Goal: Ask a question: Seek information or help from site administrators or community

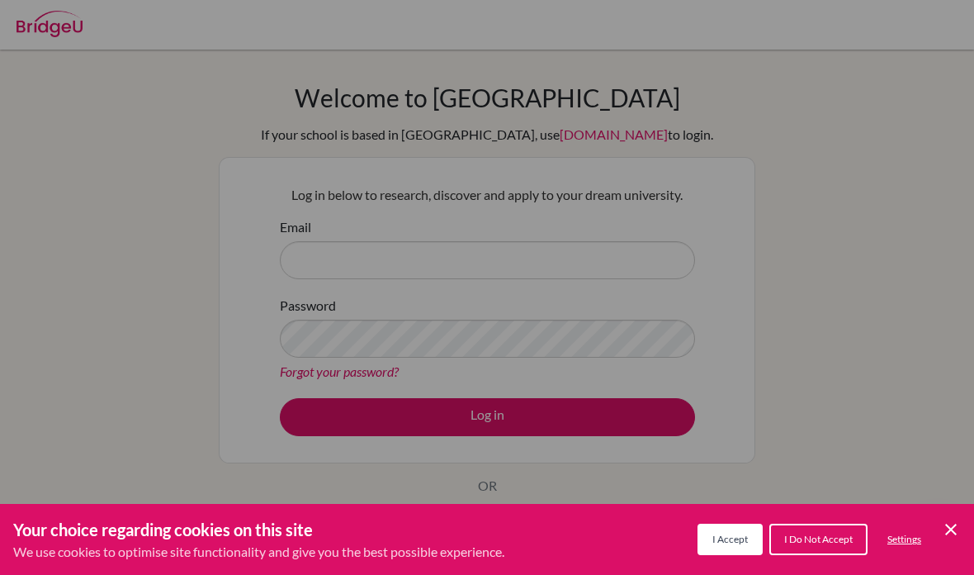
click at [737, 537] on span "I Accept" at bounding box center [731, 539] width 36 height 12
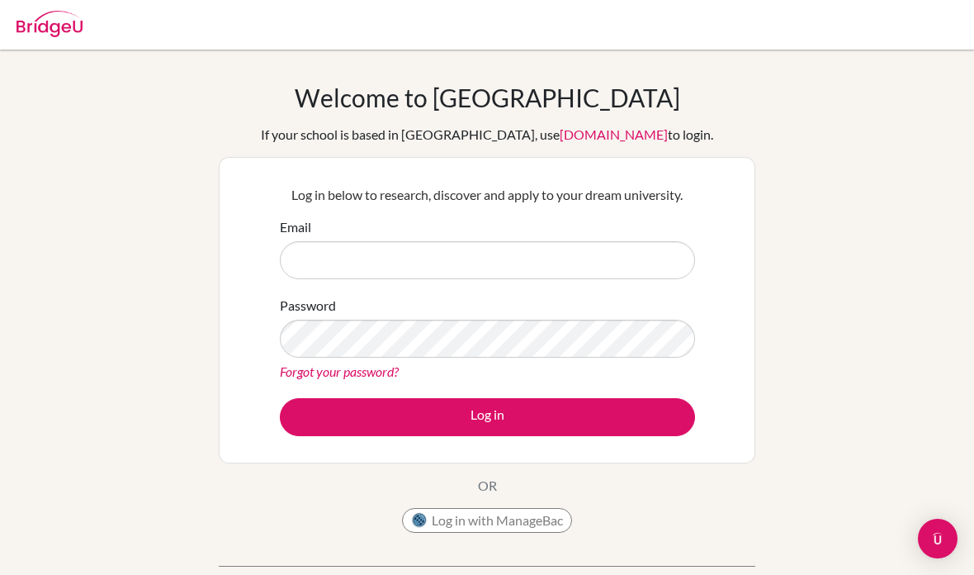
click at [560, 522] on button "Log in with ManageBac" at bounding box center [487, 520] width 170 height 25
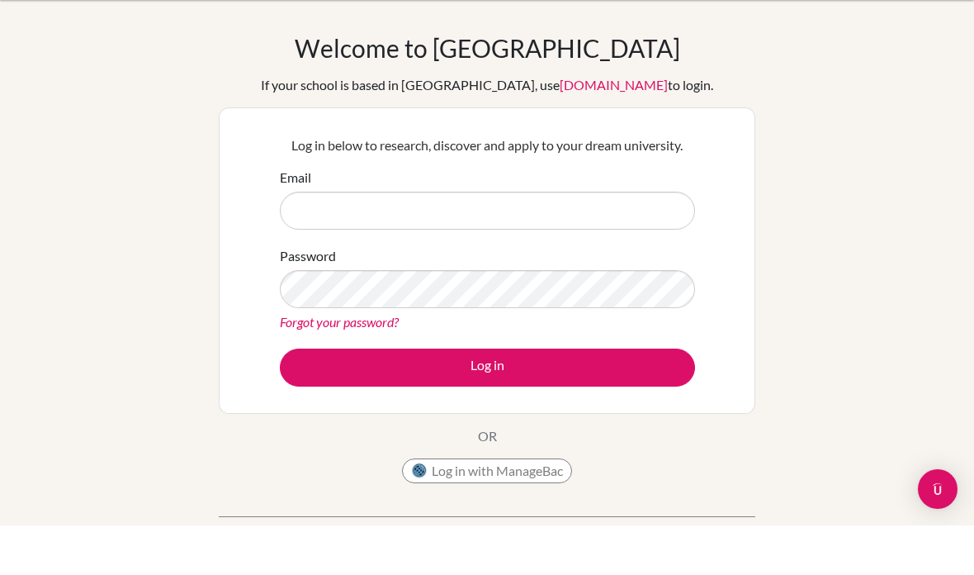
click at [548, 508] on button "Log in with ManageBac" at bounding box center [487, 520] width 170 height 25
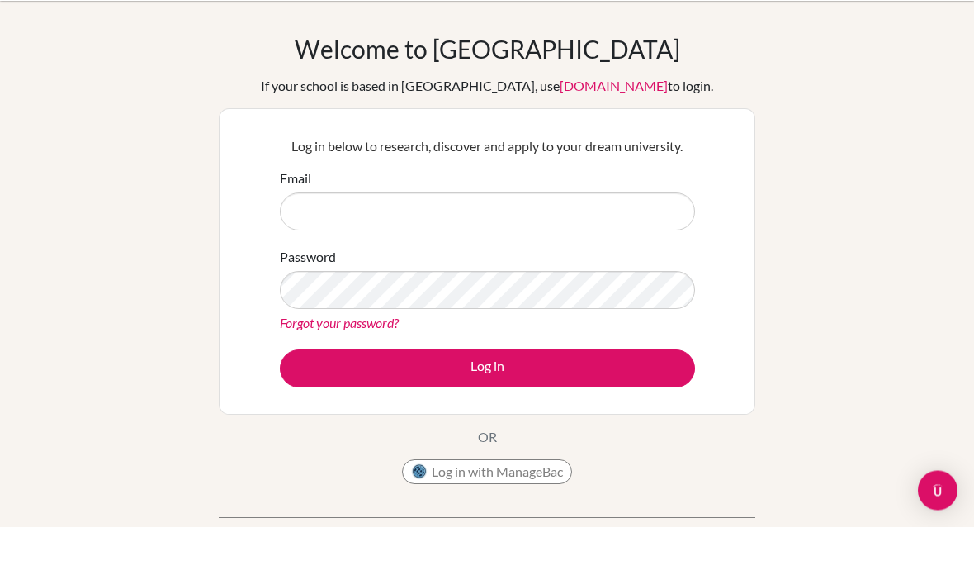
scroll to position [25, 0]
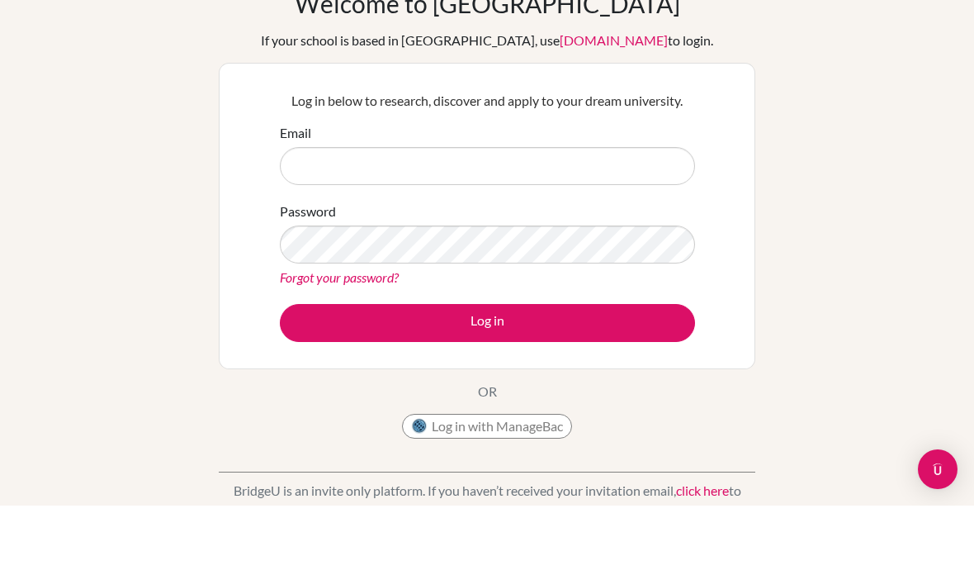
click at [550, 483] on button "Log in with ManageBac" at bounding box center [487, 495] width 170 height 25
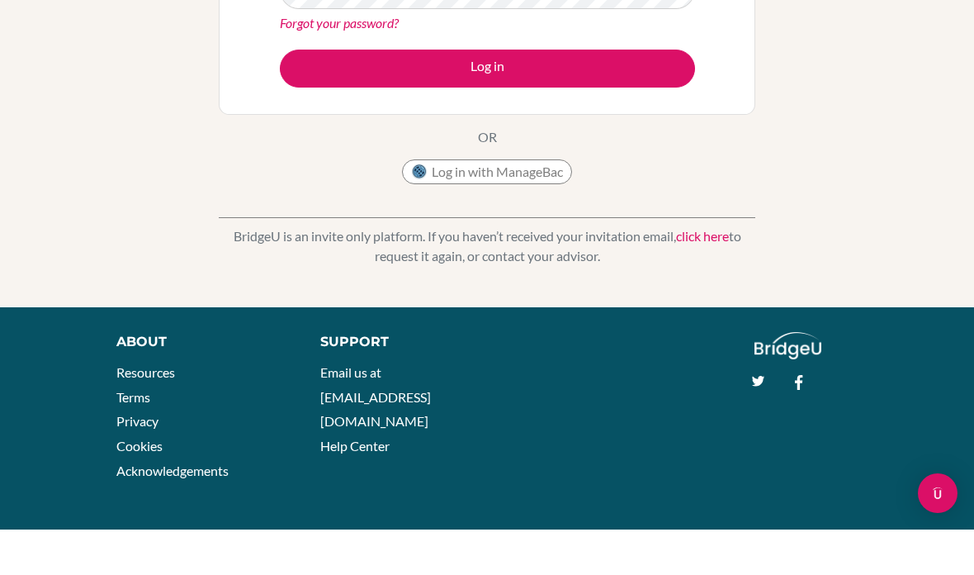
scroll to position [281, 0]
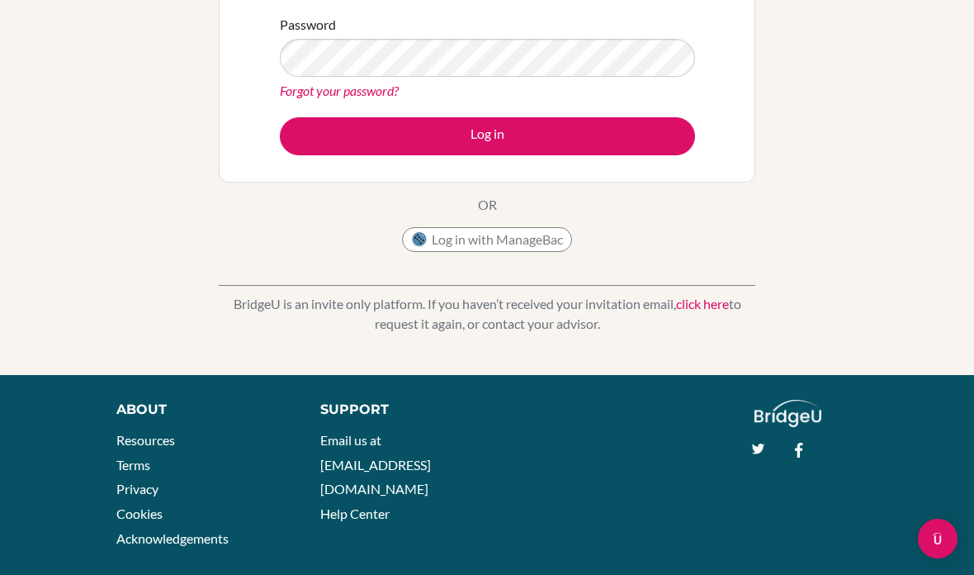
click at [705, 302] on link "click here" at bounding box center [702, 304] width 53 height 16
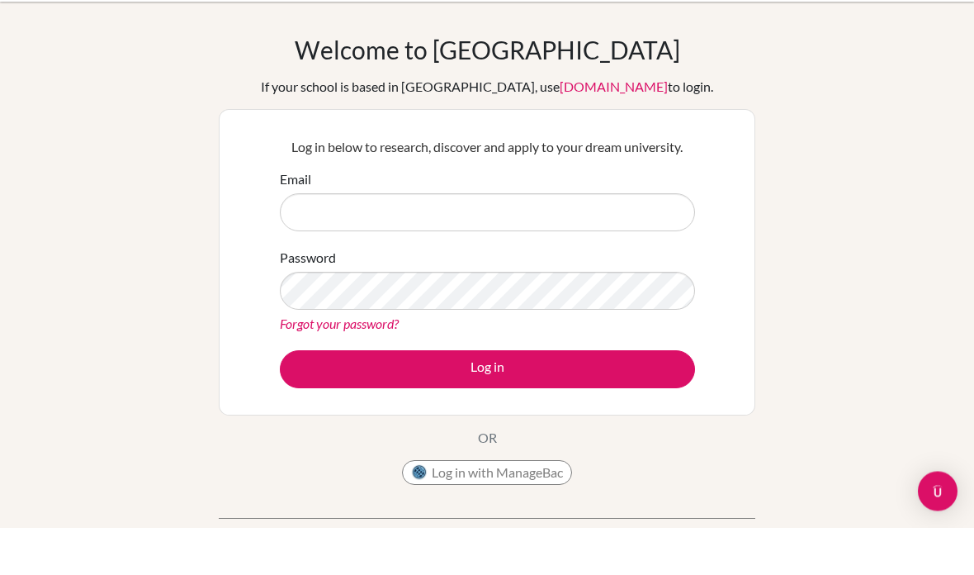
click at [415, 512] on img at bounding box center [419, 520] width 17 height 17
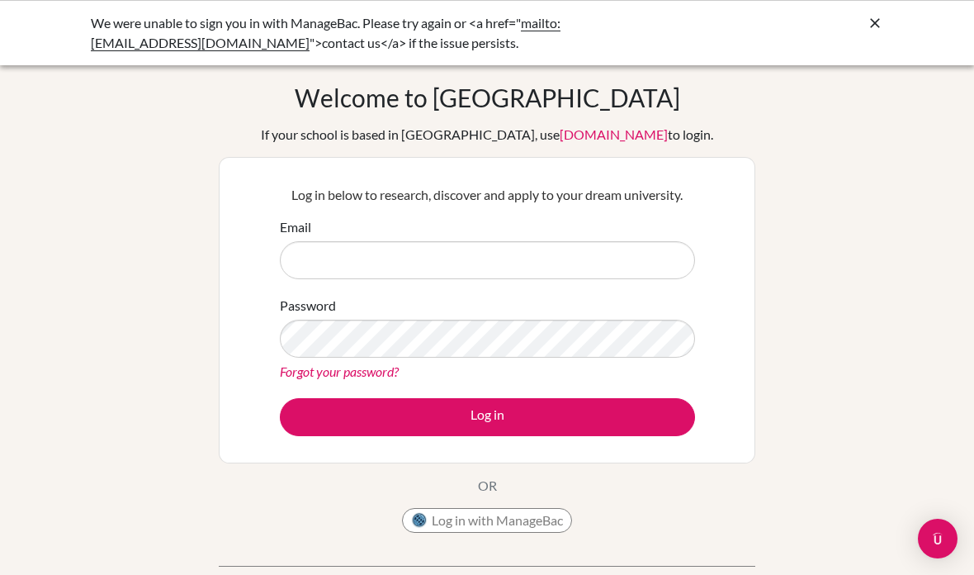
click at [590, 23] on div "We were unable to sign you in with ManageBac. Please try again or <a href=" mai…" at bounding box center [363, 33] width 545 height 40
click at [939, 537] on img "Open Intercom Messenger" at bounding box center [937, 538] width 21 height 21
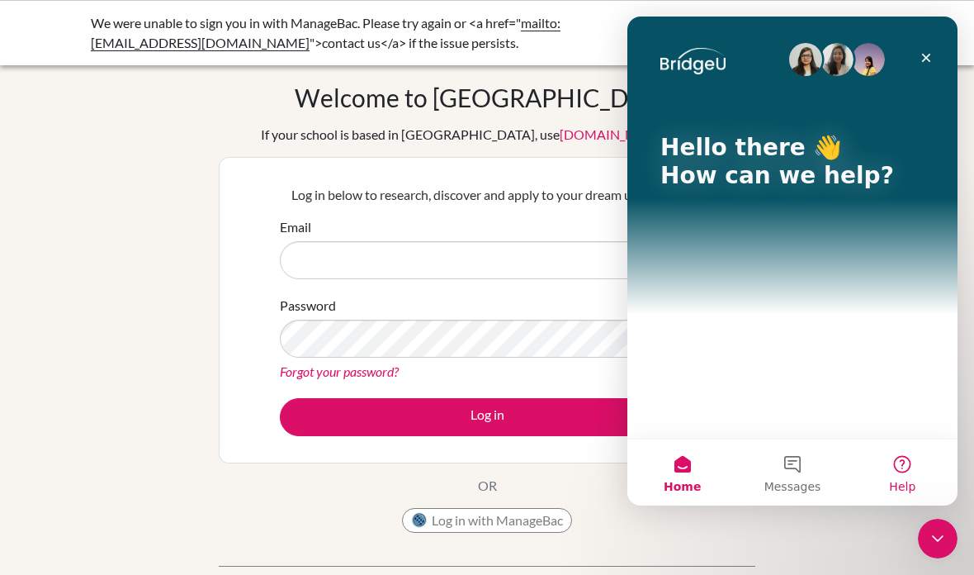
click at [908, 495] on button "Help" at bounding box center [903, 472] width 110 height 66
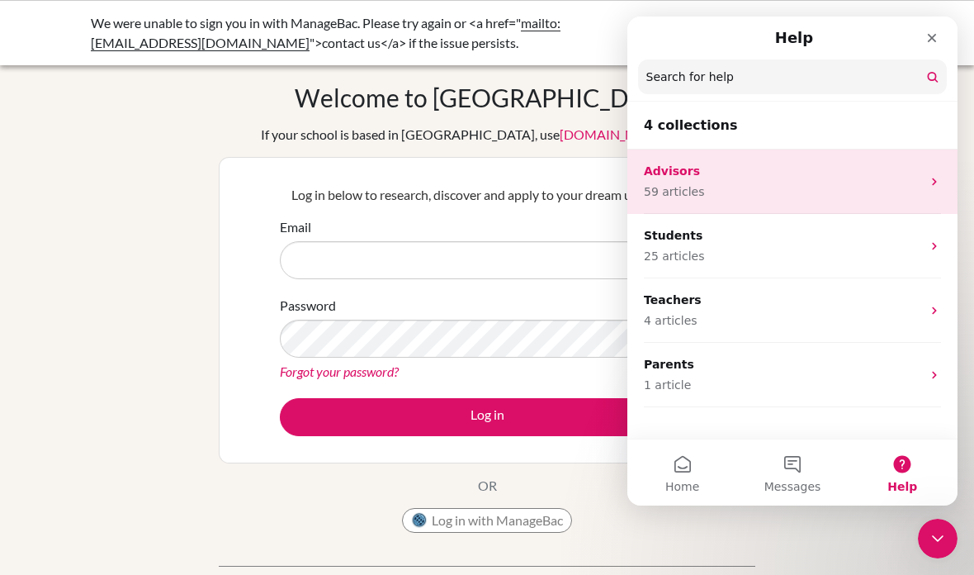
click at [853, 207] on div "Advisors 59 articles" at bounding box center [793, 181] width 330 height 64
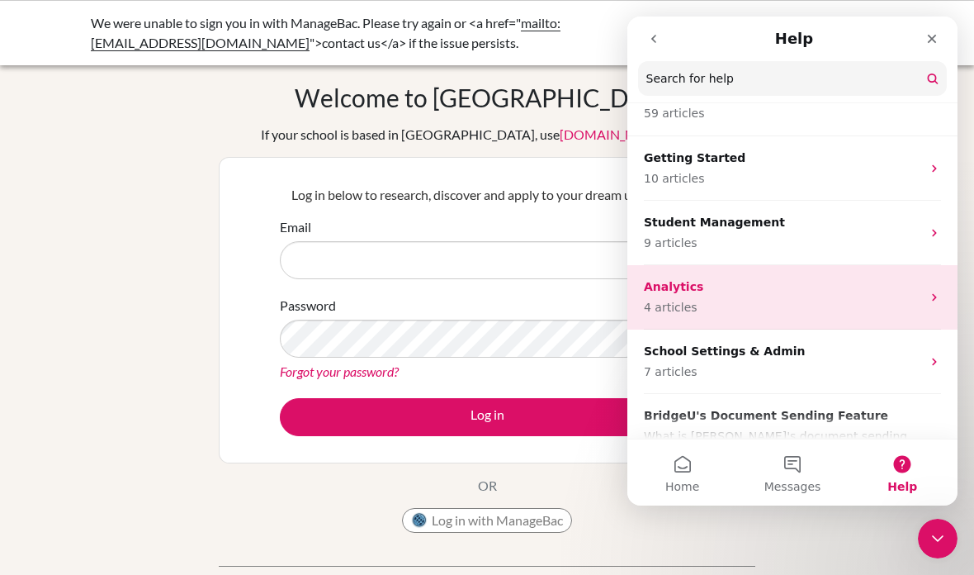
scroll to position [44, 0]
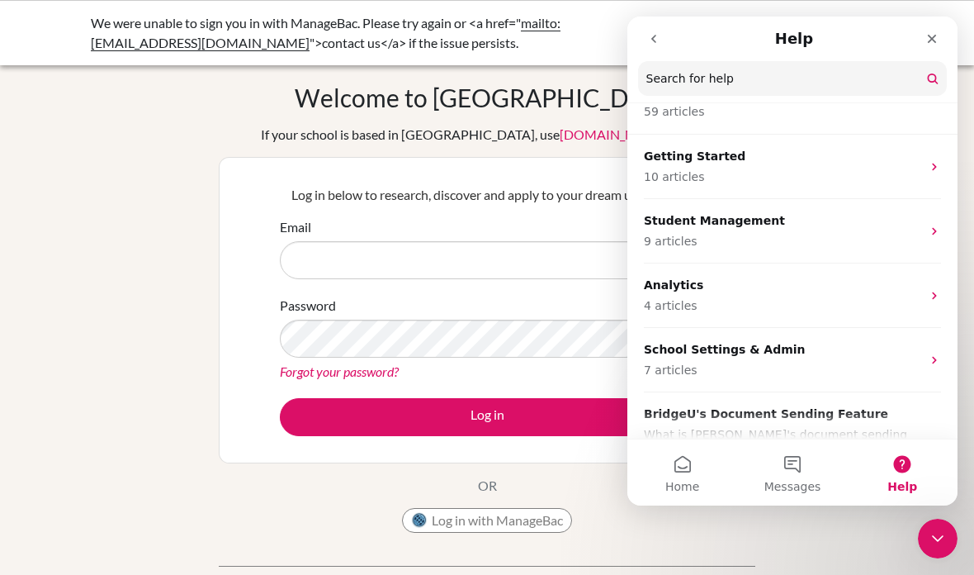
click at [0, 318] on div "Welcome to [GEOGRAPHIC_DATA] If your school is based in [GEOGRAPHIC_DATA], use …" at bounding box center [487, 353] width 974 height 540
drag, startPoint x: 0, startPoint y: 318, endPoint x: 0, endPoint y: 301, distance: 16.5
click at [0, 317] on div "Welcome to [GEOGRAPHIC_DATA] If your school is based in [GEOGRAPHIC_DATA], use …" at bounding box center [487, 353] width 974 height 540
click at [770, 460] on button "Messages" at bounding box center [792, 472] width 110 height 66
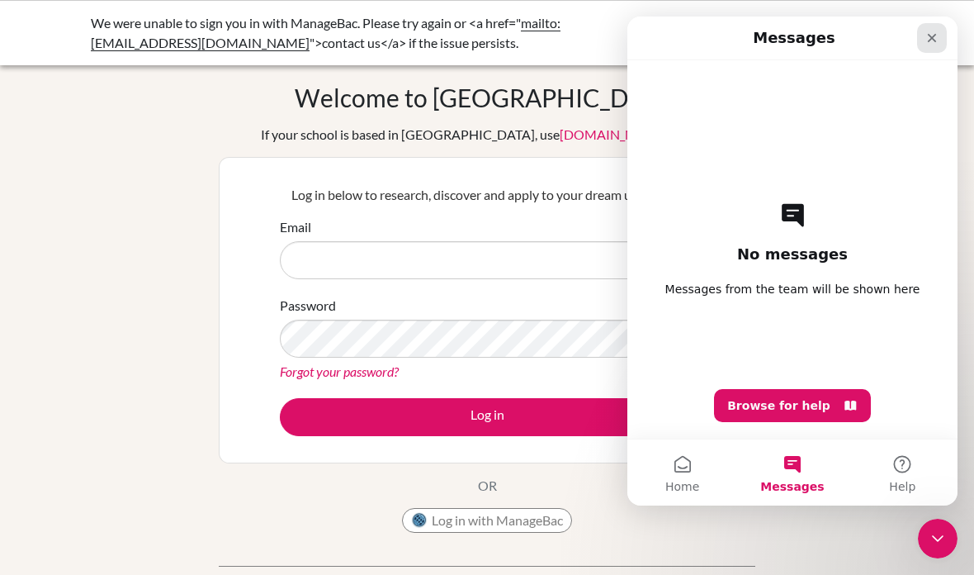
click at [937, 28] on div "Close" at bounding box center [932, 38] width 30 height 30
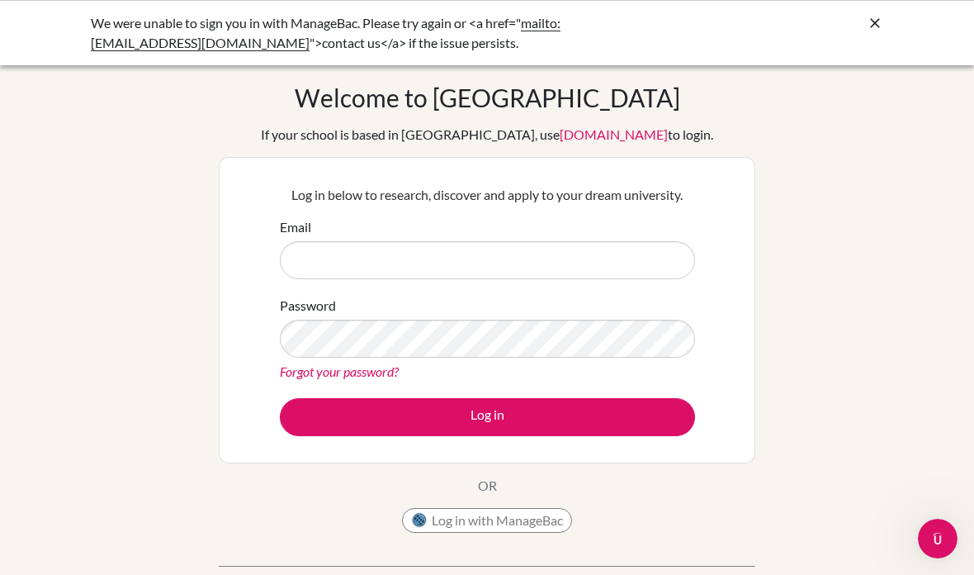
scroll to position [0, 0]
